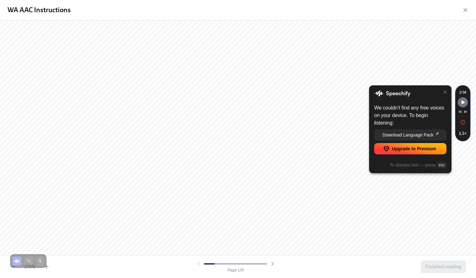
scroll to position [98, 0]
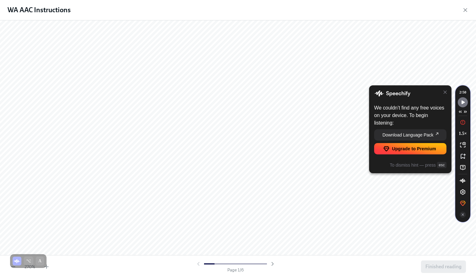
click at [444, 87] on div "We couldn’t find any free voices on your device. To begin listening: Download L…" at bounding box center [410, 129] width 82 height 88
click at [447, 95] on icon at bounding box center [445, 92] width 5 height 5
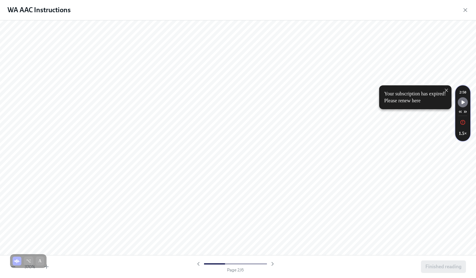
scroll to position [1166, 0]
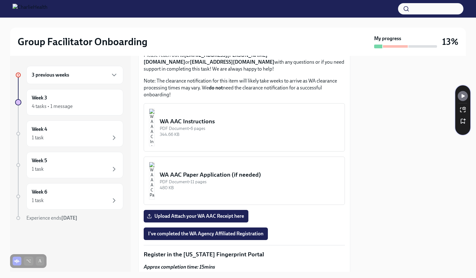
scroll to position [536, 0]
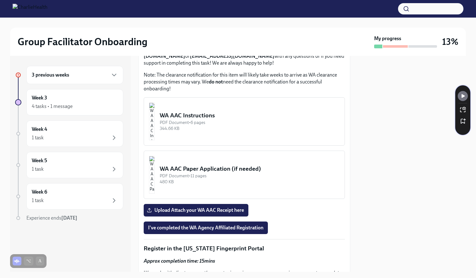
click at [204, 112] on div "WA AAC Instructions" at bounding box center [250, 116] width 180 height 8
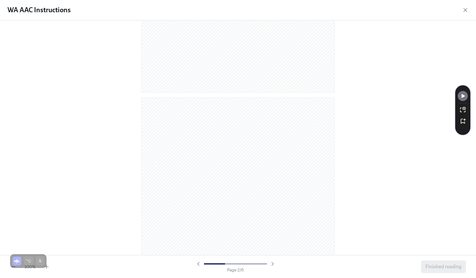
scroll to position [188, 0]
click at [273, 265] on icon "button" at bounding box center [272, 264] width 6 height 6
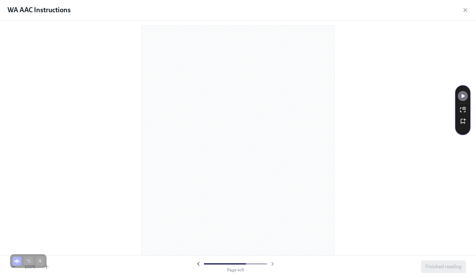
click at [199, 264] on icon "button" at bounding box center [198, 264] width 6 height 6
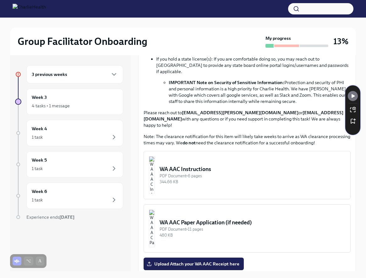
scroll to position [440, 0]
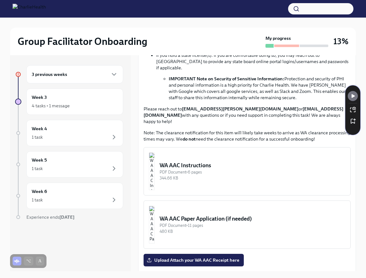
click at [224, 175] on div "344.66 KB" at bounding box center [253, 178] width 186 height 6
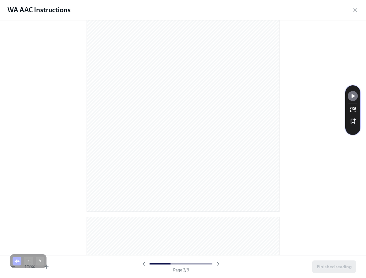
scroll to position [325, 0]
click at [218, 265] on icon "button" at bounding box center [218, 264] width 2 height 3
click at [218, 265] on icon "button" at bounding box center [218, 264] width 6 height 6
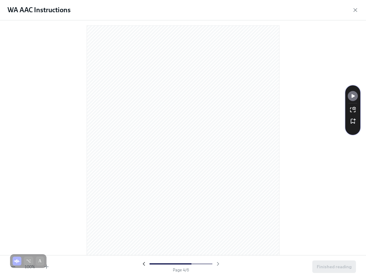
click at [145, 263] on icon "button" at bounding box center [144, 264] width 6 height 6
click at [219, 263] on icon "button" at bounding box center [218, 264] width 6 height 6
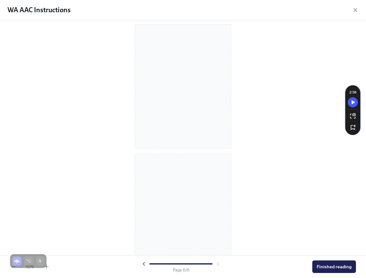
click at [145, 263] on icon "button" at bounding box center [144, 264] width 6 height 6
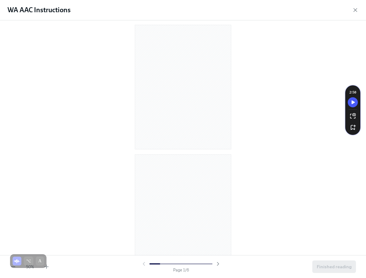
scroll to position [135, 0]
click at [145, 263] on div at bounding box center [181, 264] width 80 height 6
click at [223, 264] on div "Page 1 / 6" at bounding box center [181, 267] width 258 height 12
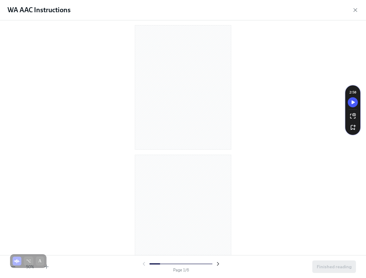
click at [217, 262] on icon "button" at bounding box center [218, 264] width 6 height 6
click at [217, 263] on icon "button" at bounding box center [218, 264] width 2 height 3
click at [248, 168] on div at bounding box center [183, 137] width 366 height 235
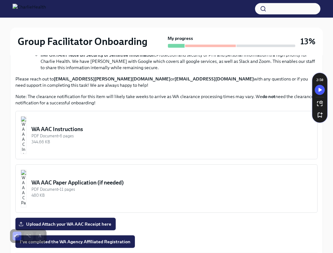
scroll to position [497, 0]
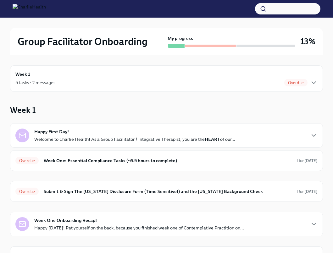
click at [123, 87] on div "Week 1 5 tasks • 2 messages Overdue" at bounding box center [166, 78] width 313 height 26
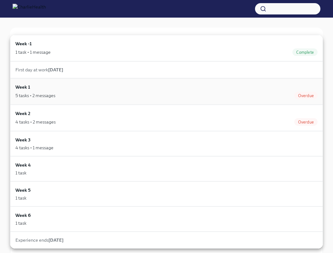
click at [121, 96] on div "5 tasks • 2 messages Overdue" at bounding box center [166, 96] width 302 height 8
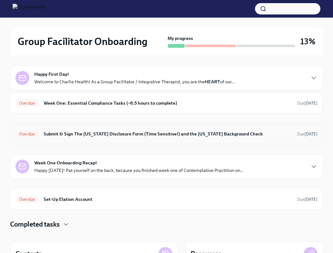
scroll to position [55, 0]
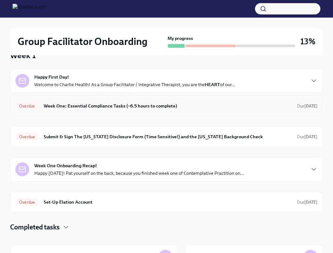
click at [125, 107] on h6 "Week One: Essential Compliance Tasks (~6.5 hours to complete)" at bounding box center [168, 105] width 248 height 7
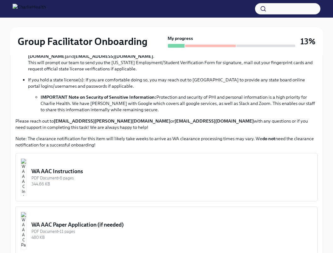
scroll to position [478, 0]
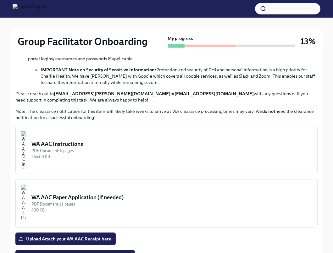
click at [124, 148] on div "PDF Document • 6 pages" at bounding box center [171, 151] width 281 height 6
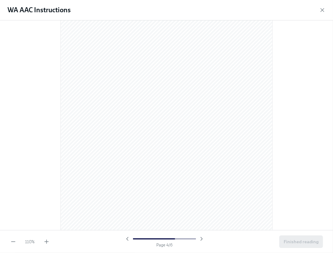
scroll to position [897, 0]
click at [202, 241] on icon "button" at bounding box center [201, 239] width 6 height 6
click at [46, 242] on icon "button" at bounding box center [47, 242] width 4 height 0
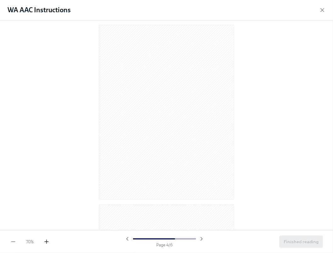
click at [46, 242] on icon "button" at bounding box center [47, 242] width 4 height 0
click at [202, 239] on icon "button" at bounding box center [202, 238] width 2 height 3
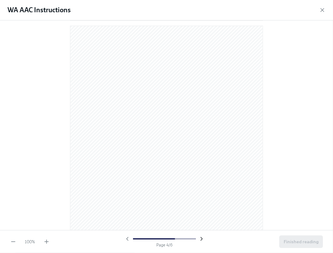
click at [202, 239] on icon "button" at bounding box center [202, 238] width 2 height 3
click at [47, 242] on icon "button" at bounding box center [47, 242] width 4 height 0
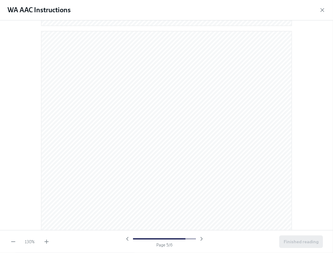
click at [330, 161] on div at bounding box center [166, 125] width 333 height 210
